Goal: Task Accomplishment & Management: Manage account settings

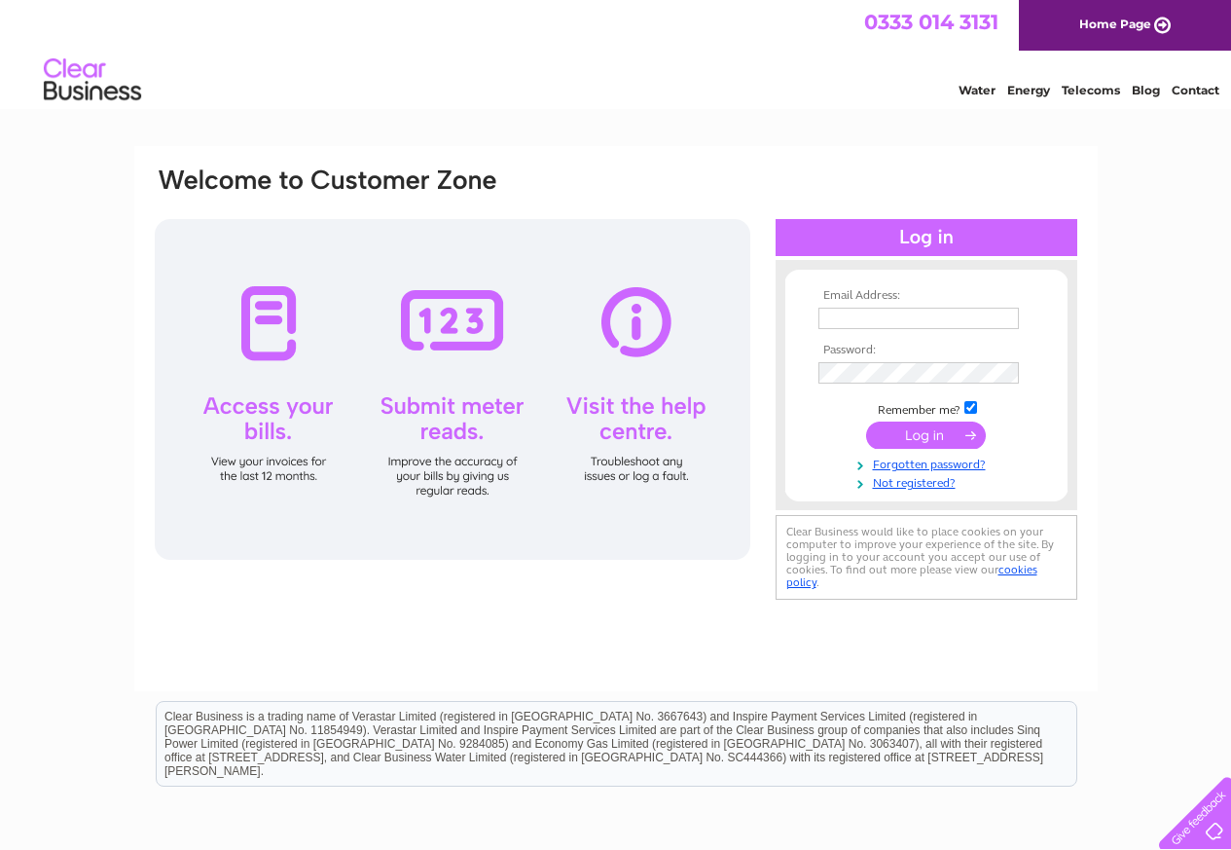
type input "chris.franey@live.com"
click at [912, 428] on input "submit" at bounding box center [926, 434] width 120 height 27
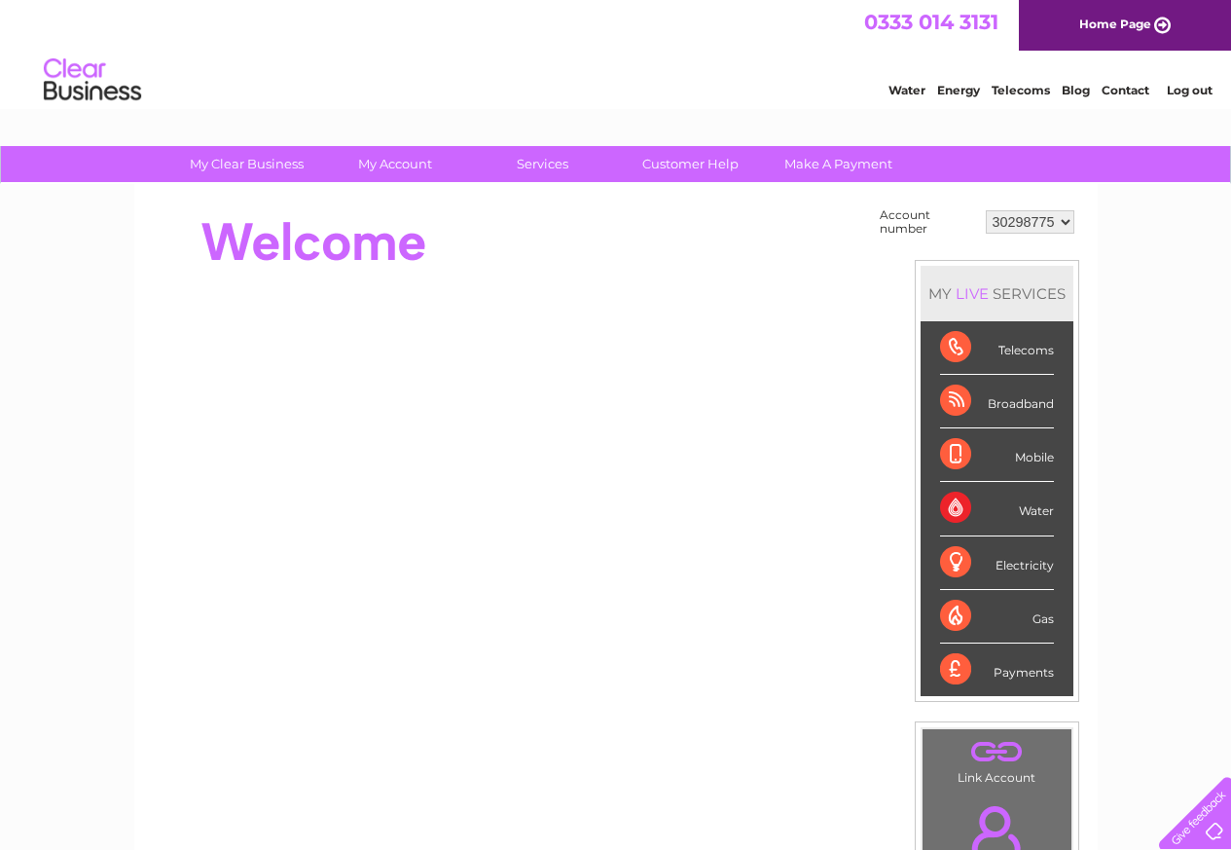
click at [1013, 675] on div "Payments" at bounding box center [997, 669] width 114 height 53
click at [960, 670] on div "Payments" at bounding box center [997, 669] width 114 height 53
click at [1210, 553] on div "My Clear Business Login Details My Details My Preferences Link Account My Accou…" at bounding box center [615, 695] width 1231 height 1098
click at [697, 285] on div at bounding box center [507, 437] width 709 height 468
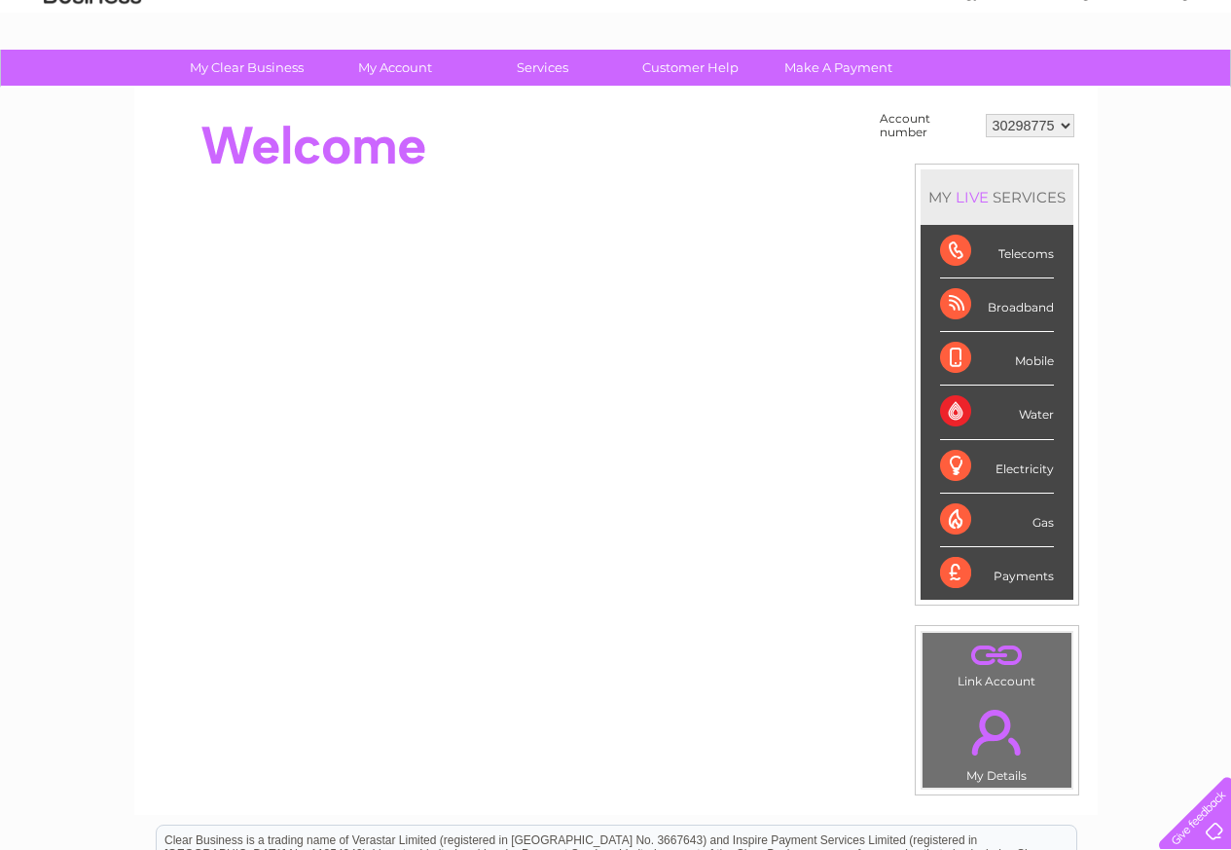
scroll to position [97, 0]
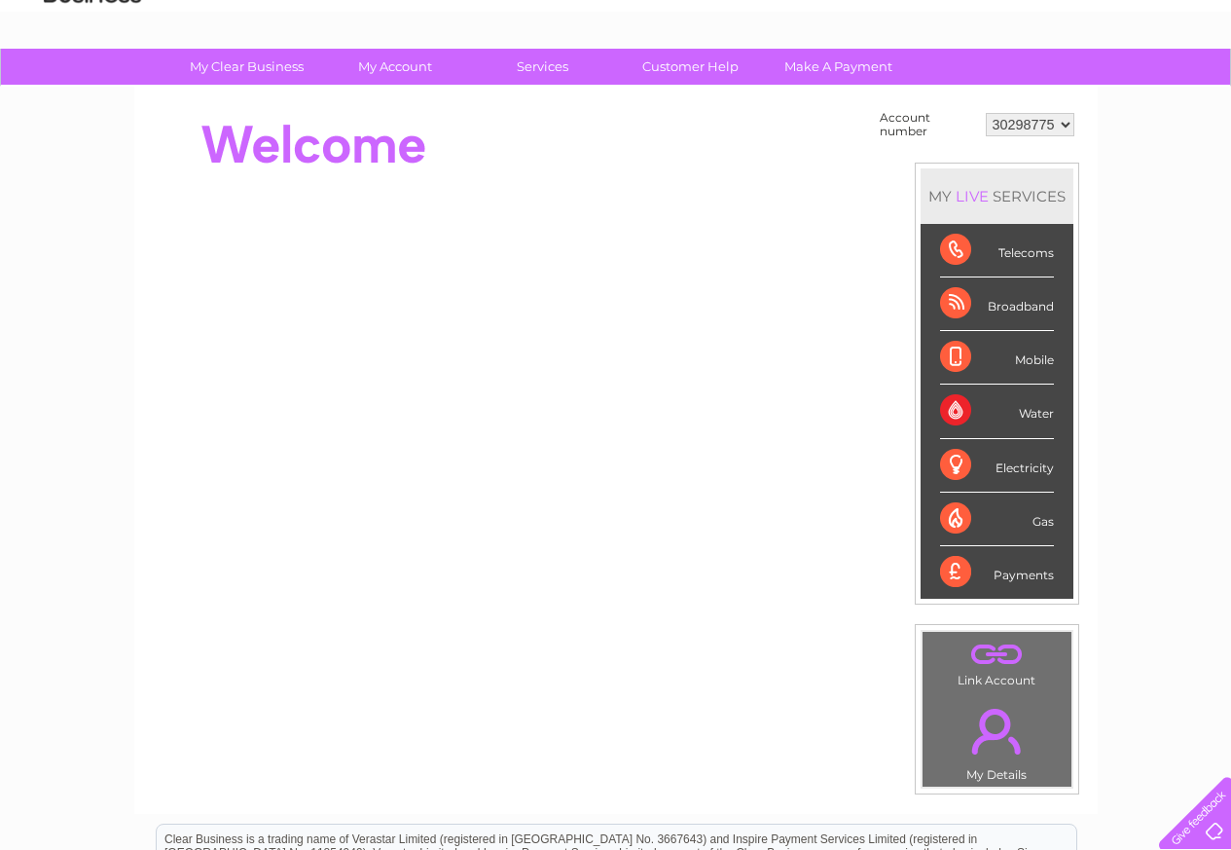
click at [998, 574] on div "Payments" at bounding box center [997, 572] width 114 height 53
click at [1012, 574] on div "Payments" at bounding box center [997, 572] width 114 height 53
click at [1064, 122] on select "30298775 30298776" at bounding box center [1030, 124] width 89 height 23
select select "30298776"
click at [986, 113] on select "30298775 30298776" at bounding box center [1030, 124] width 89 height 23
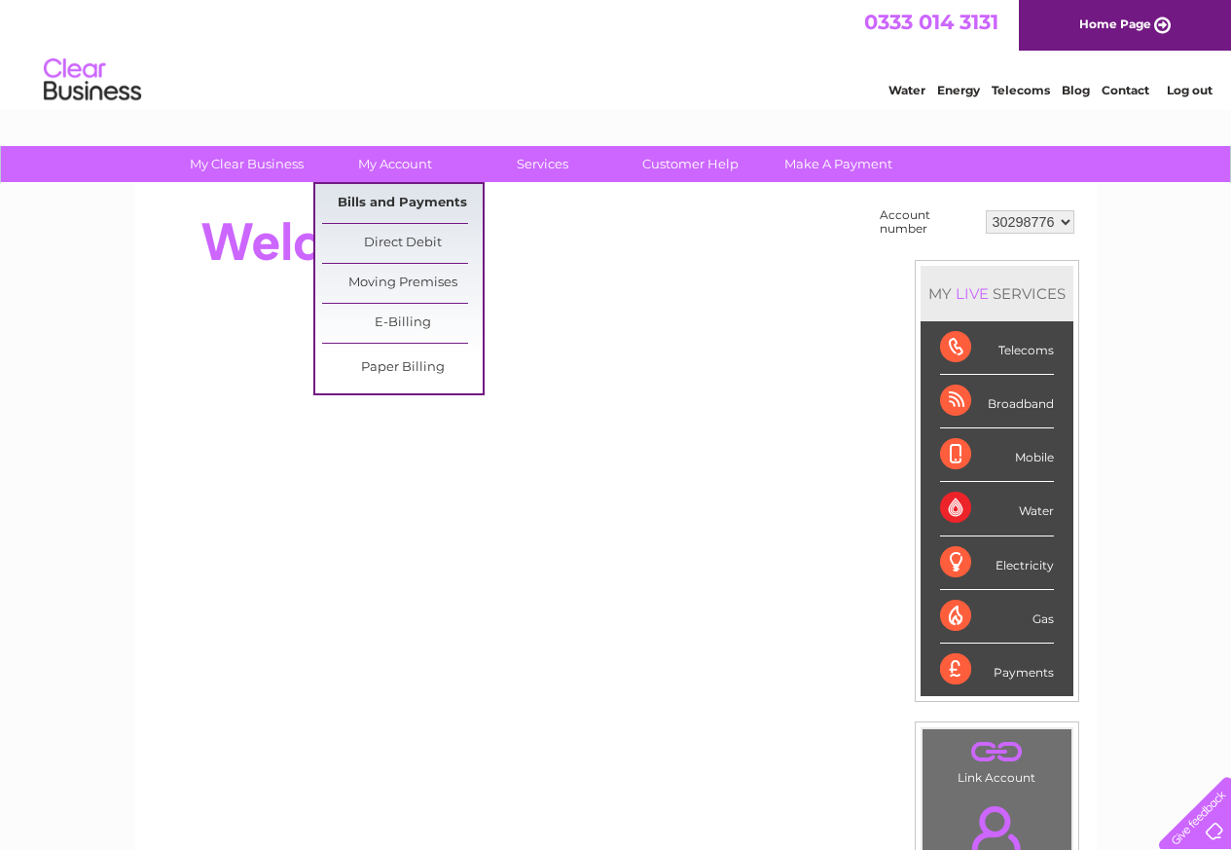
click at [388, 202] on link "Bills and Payments" at bounding box center [402, 203] width 161 height 39
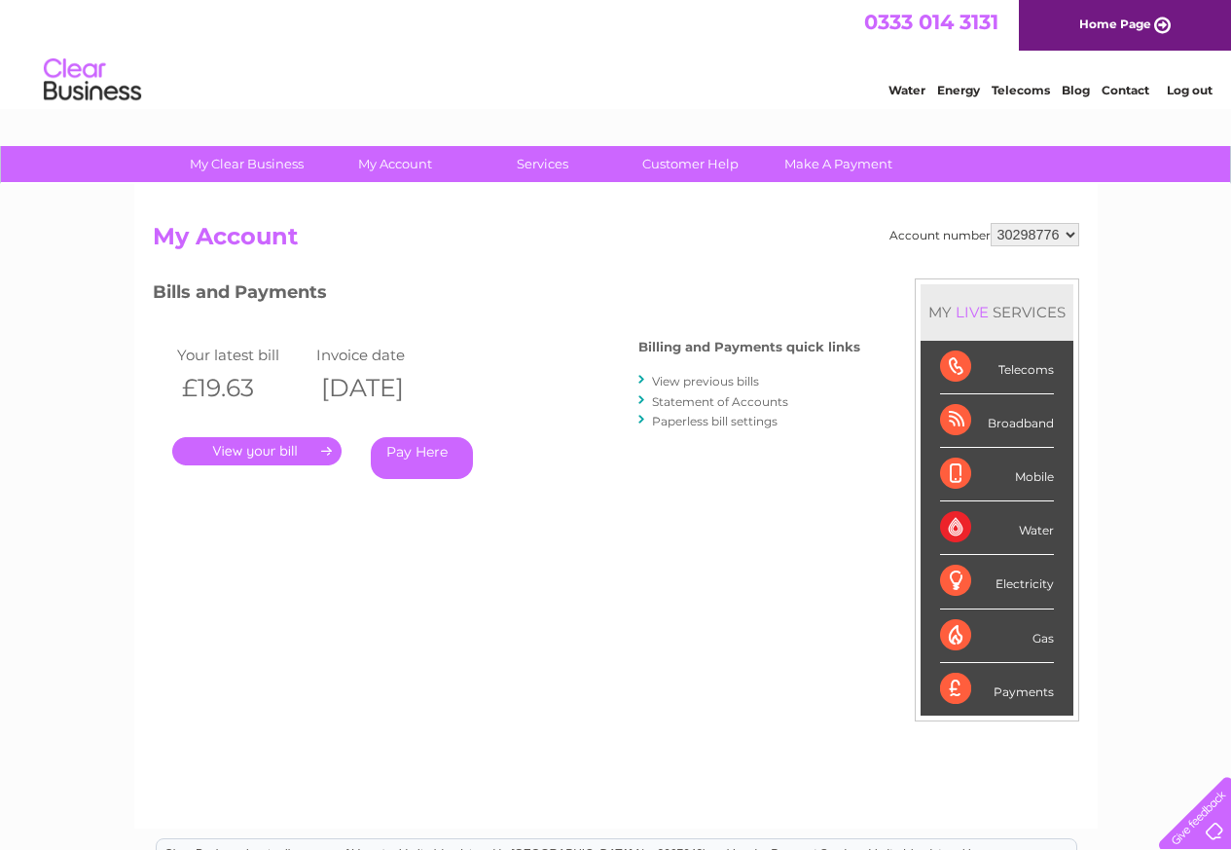
click at [256, 445] on link "." at bounding box center [256, 451] width 169 height 28
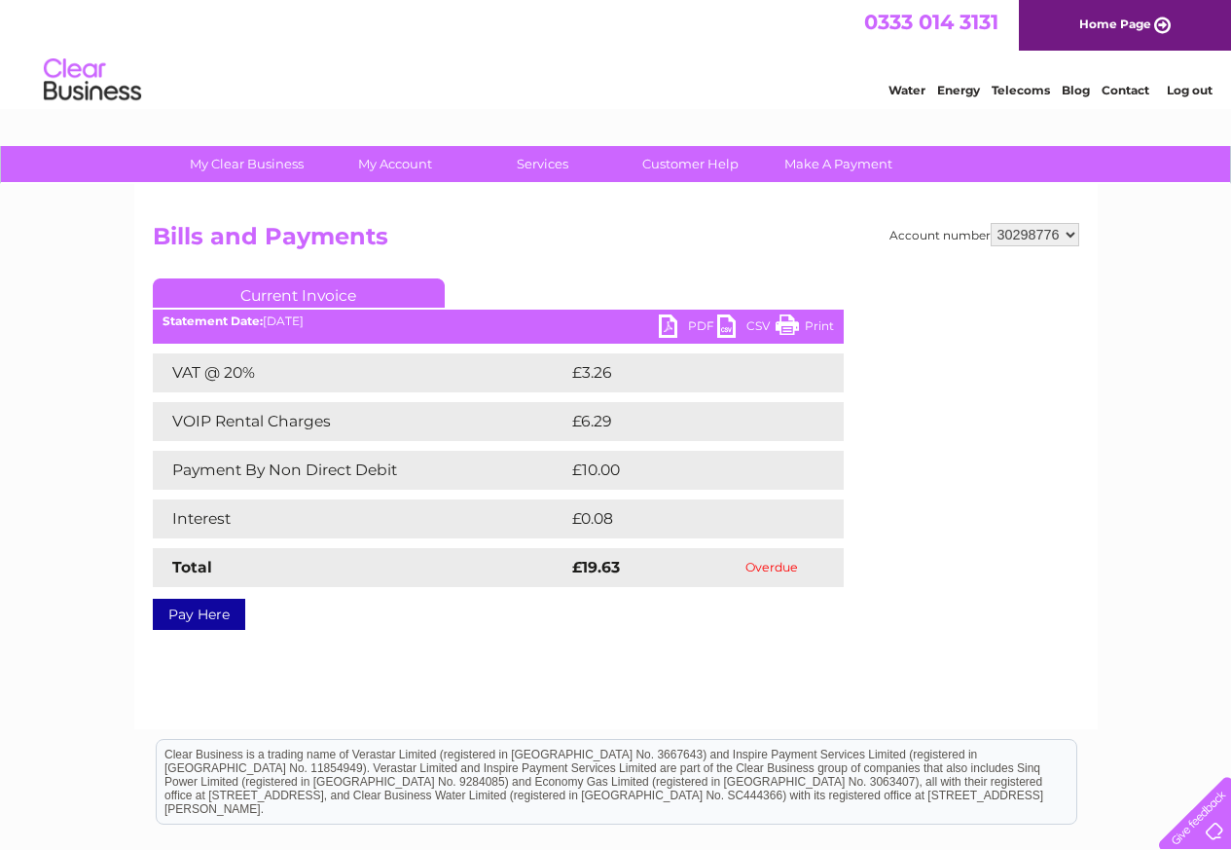
click at [691, 326] on link "PDF" at bounding box center [688, 328] width 58 height 28
